Goal: Task Accomplishment & Management: Use online tool/utility

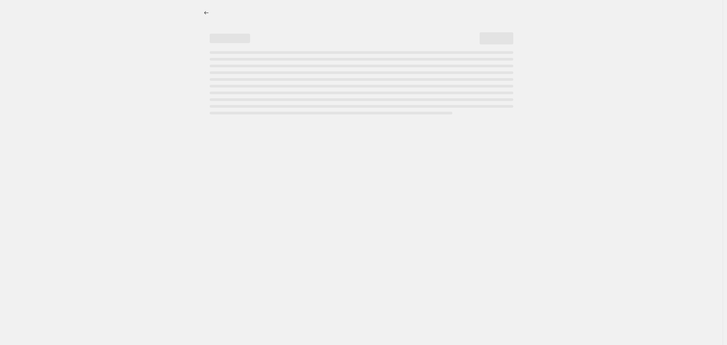
select select "percentage"
select select "vendor"
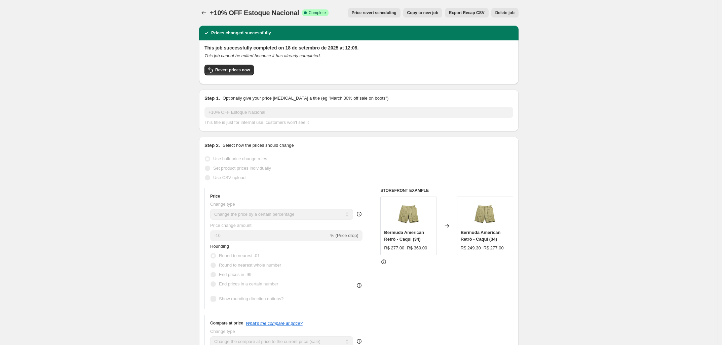
click at [246, 68] on span "Revert prices now" at bounding box center [232, 69] width 35 height 5
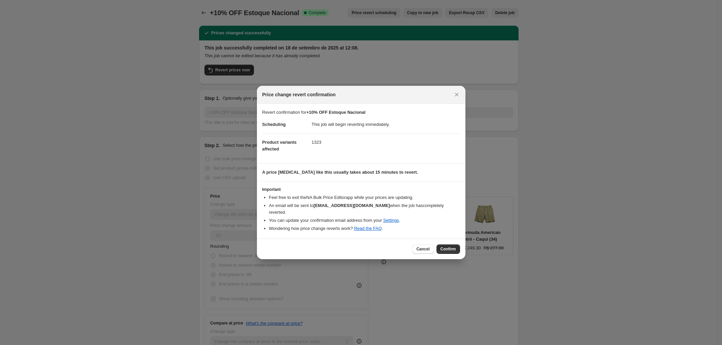
click at [457, 244] on button "Confirm" at bounding box center [449, 248] width 24 height 9
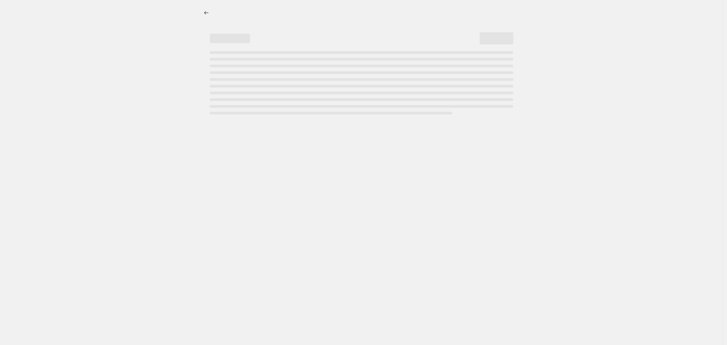
select select "percentage"
select select "vendor"
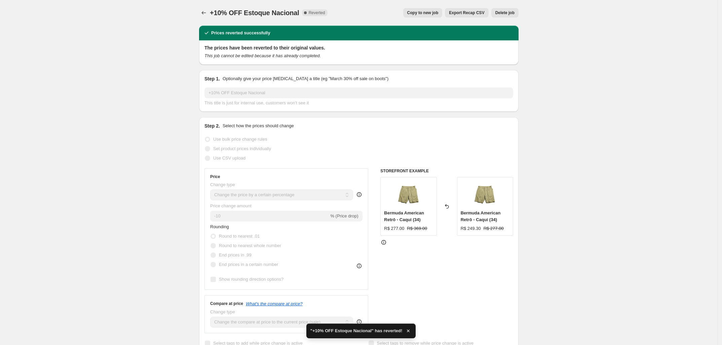
click at [443, 12] on button "Copy to new job" at bounding box center [422, 12] width 39 height 9
select select "percentage"
select select "vendor"
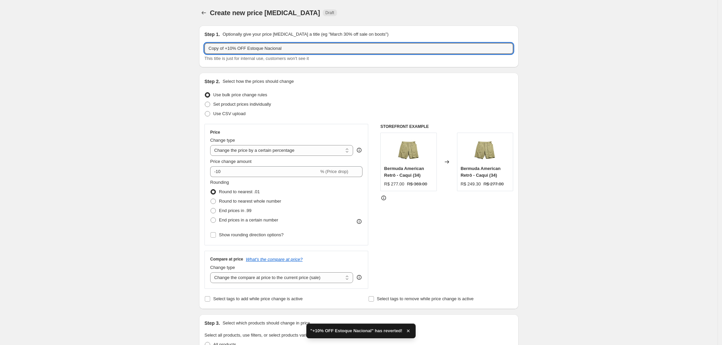
drag, startPoint x: 235, startPoint y: 48, endPoint x: 76, endPoint y: 45, distance: 158.5
type input "35% OFF Estoque Nacional"
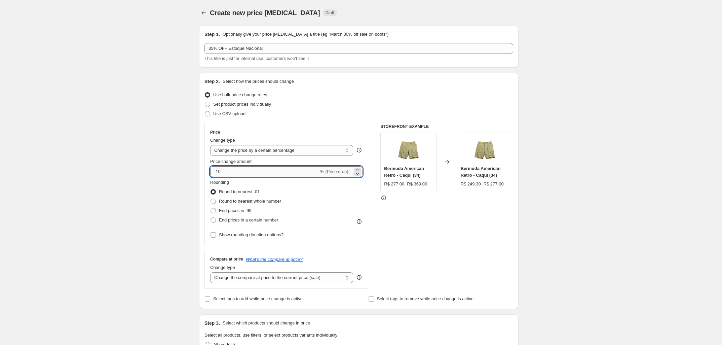
drag, startPoint x: 235, startPoint y: 170, endPoint x: 219, endPoint y: 173, distance: 17.0
click at [219, 173] on input "-10" at bounding box center [264, 171] width 109 height 11
type input "-35"
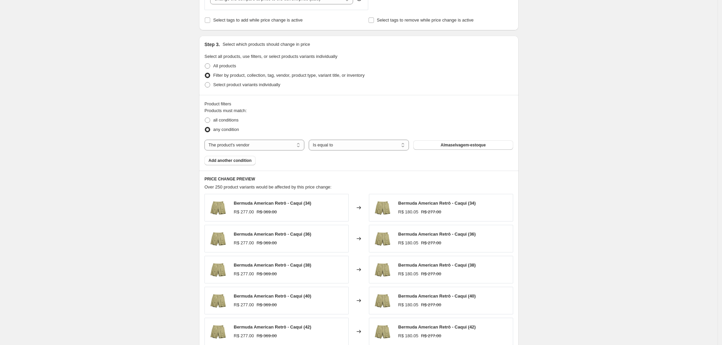
scroll to position [405, 0]
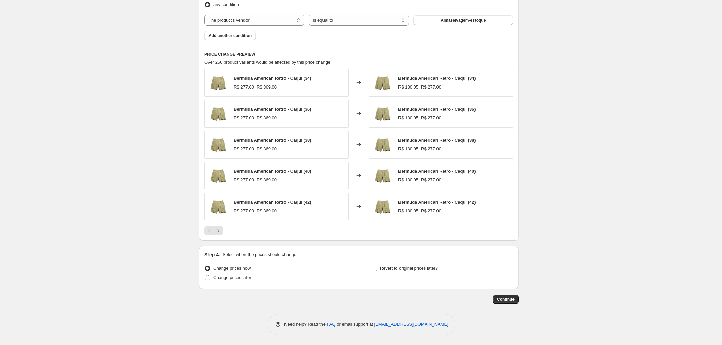
drag, startPoint x: 517, startPoint y: 299, endPoint x: 593, endPoint y: 181, distance: 140.2
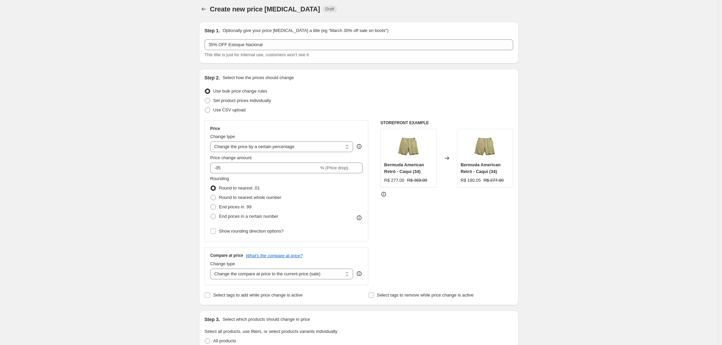
scroll to position [0, 0]
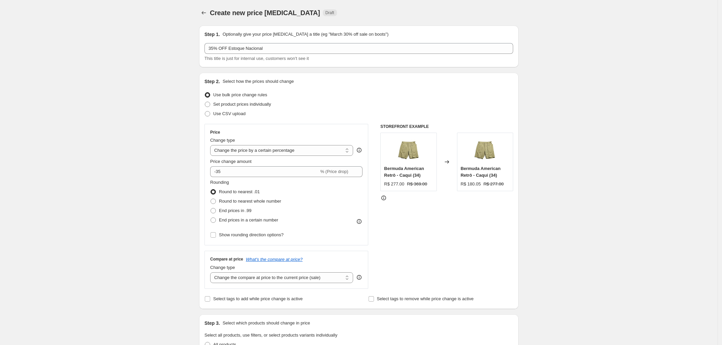
drag, startPoint x: 589, startPoint y: 93, endPoint x: 568, endPoint y: 236, distance: 145.6
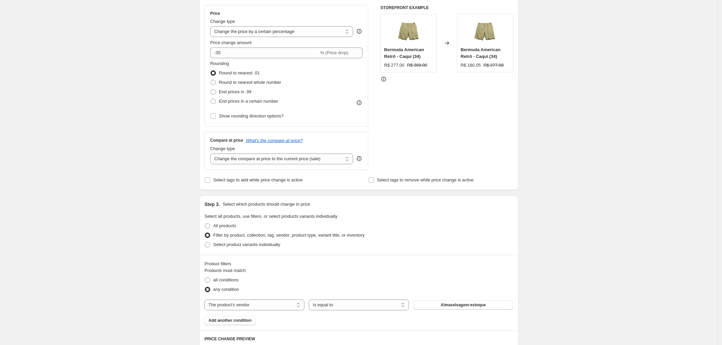
scroll to position [405, 0]
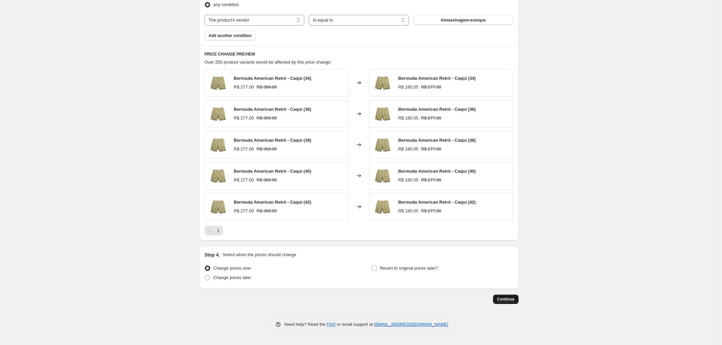
click at [506, 298] on span "Continue" at bounding box center [505, 298] width 17 height 5
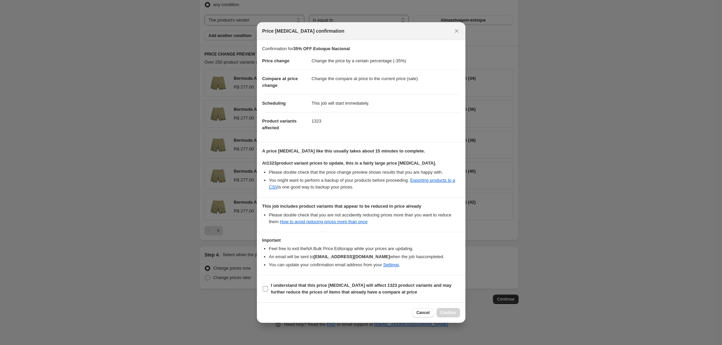
click at [264, 287] on input "I understand that this price [MEDICAL_DATA] will affect 1323 product variants a…" at bounding box center [265, 288] width 5 height 5
checkbox input "true"
click at [447, 310] on span "Confirm" at bounding box center [448, 312] width 15 height 5
